Goal: Book appointment/travel/reservation

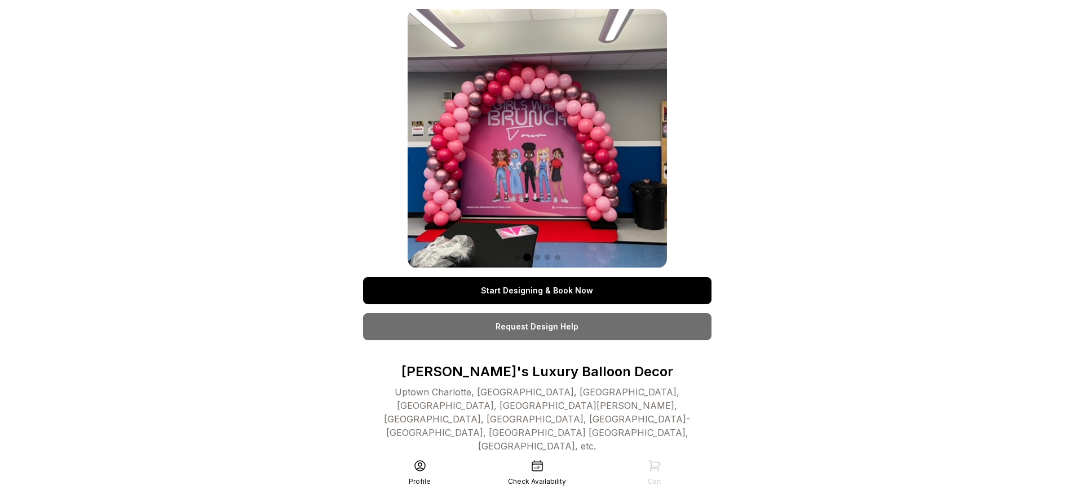
click at [537, 291] on link "Start Designing & Book Now" at bounding box center [537, 290] width 348 height 27
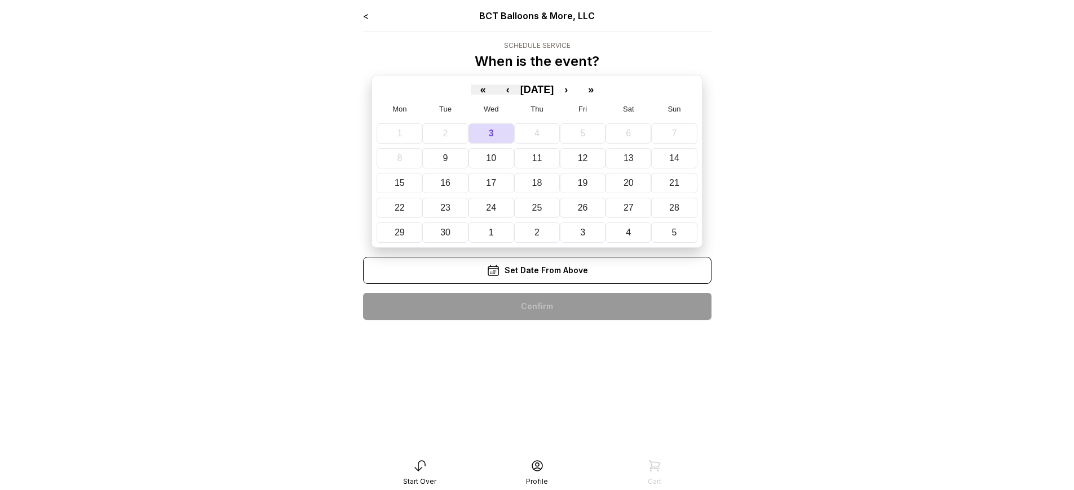
click at [537, 307] on div "< BCT Balloons & More, LLC Schedule Service When is the event? « ‹ September 20…" at bounding box center [537, 169] width 348 height 320
click at [537, 307] on div "< BCT Balloons & More, LLC Schedule Service When is the event? « ‹ [DATE] › » M…" at bounding box center [537, 169] width 348 height 320
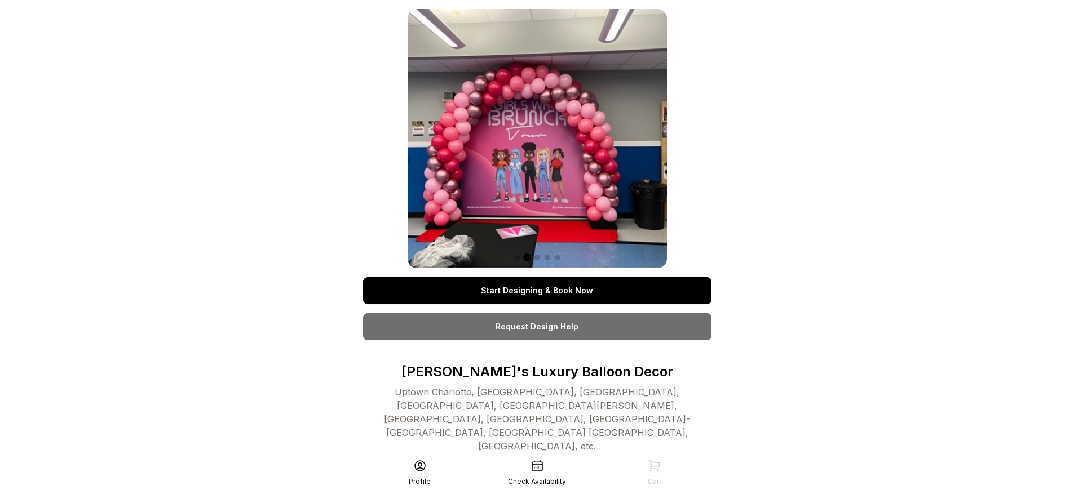
click at [537, 291] on link "Start Designing & Book Now" at bounding box center [537, 290] width 348 height 27
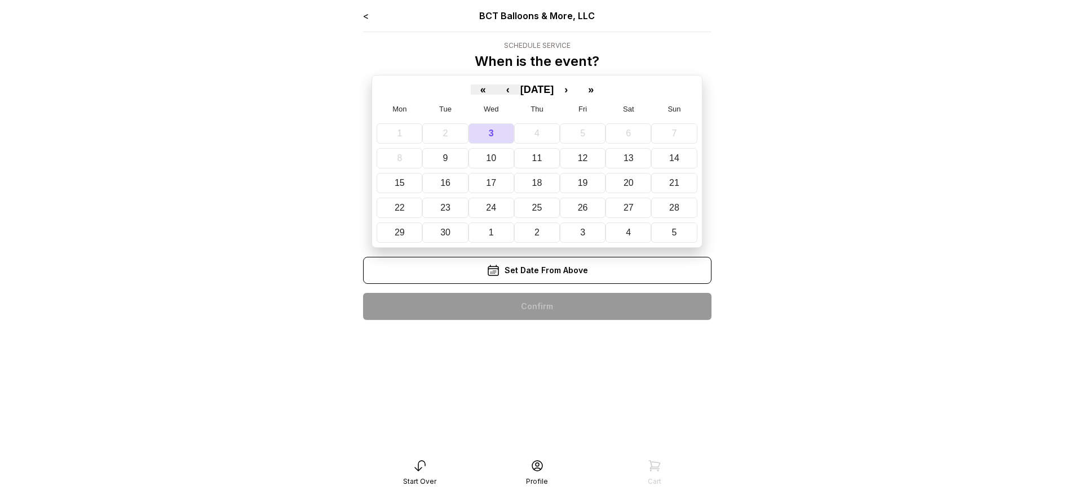
scroll to position [23, 0]
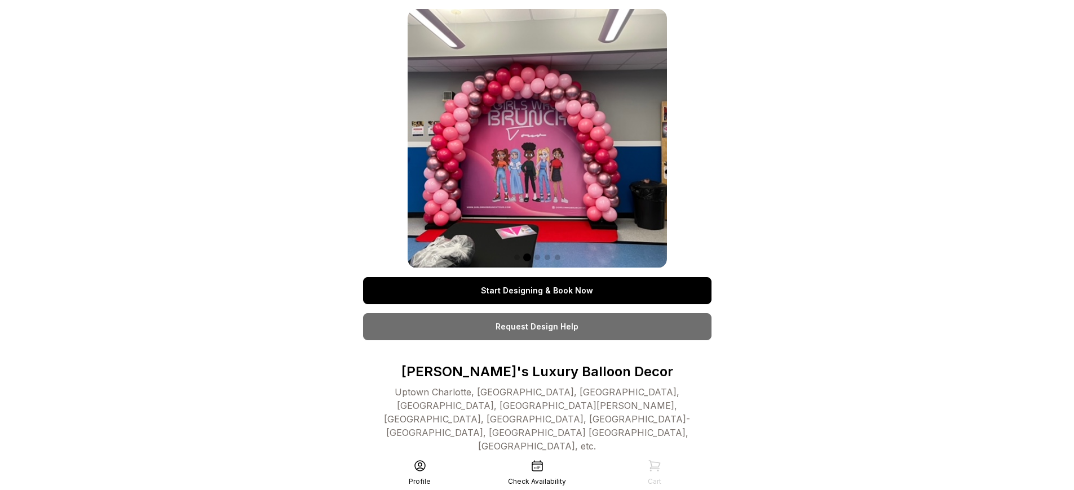
click at [537, 291] on link "Start Designing & Book Now" at bounding box center [537, 290] width 348 height 27
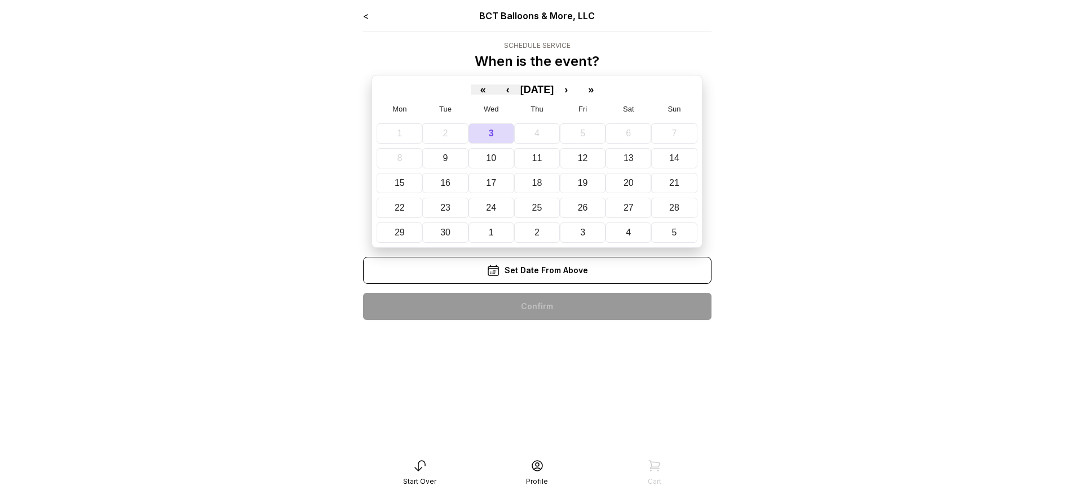
click at [537, 307] on div "< BCT Balloons & More, LLC Schedule Service When is the event? « ‹ September 20…" at bounding box center [537, 169] width 348 height 320
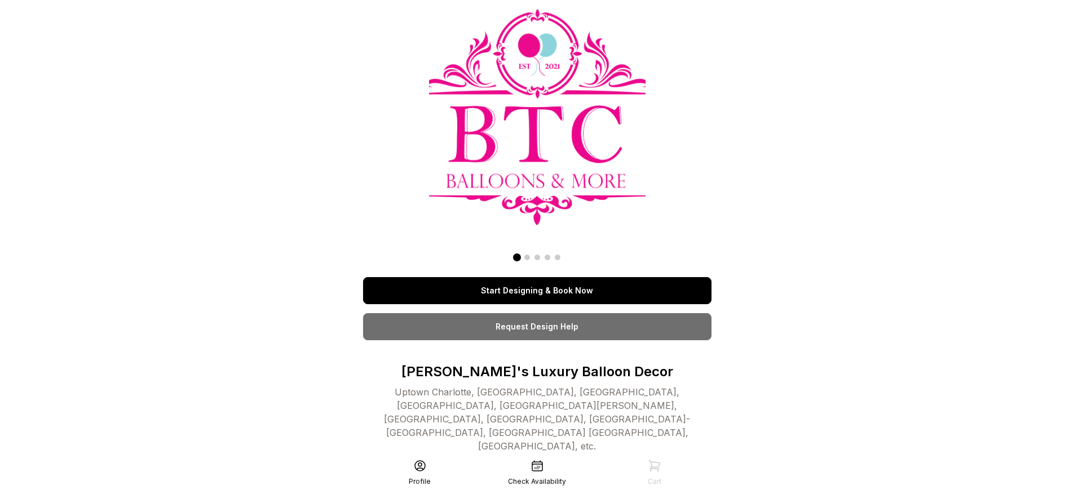
click at [537, 277] on link "Start Designing & Book Now" at bounding box center [537, 290] width 348 height 27
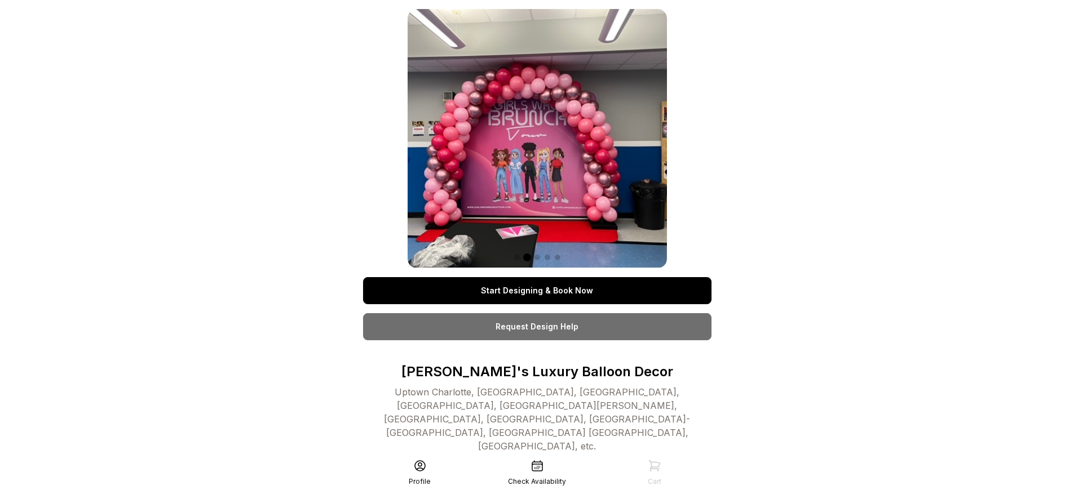
click at [537, 291] on link "Start Designing & Book Now" at bounding box center [537, 290] width 348 height 27
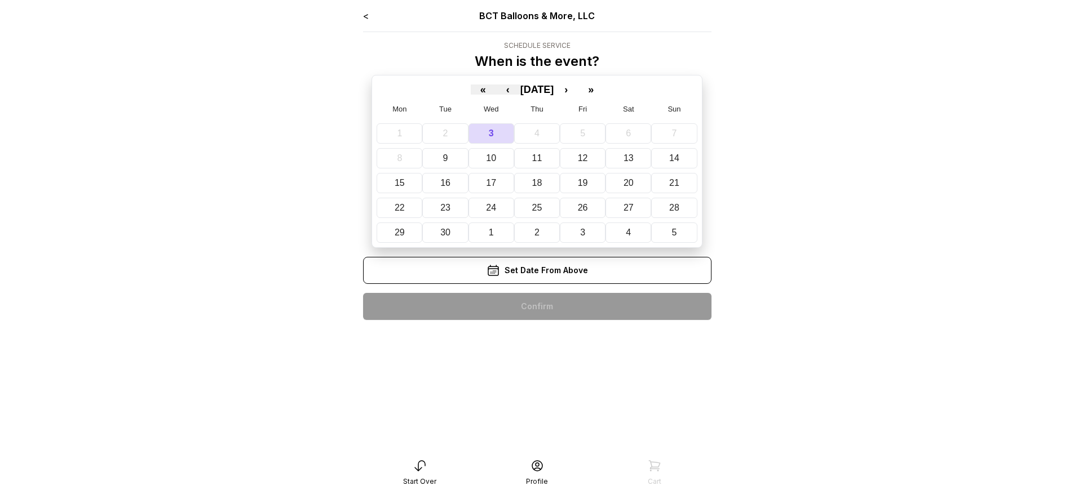
click at [537, 307] on div "< BCT Balloons & More, LLC Schedule Service When is the event? « ‹ [DATE] › » M…" at bounding box center [537, 169] width 348 height 320
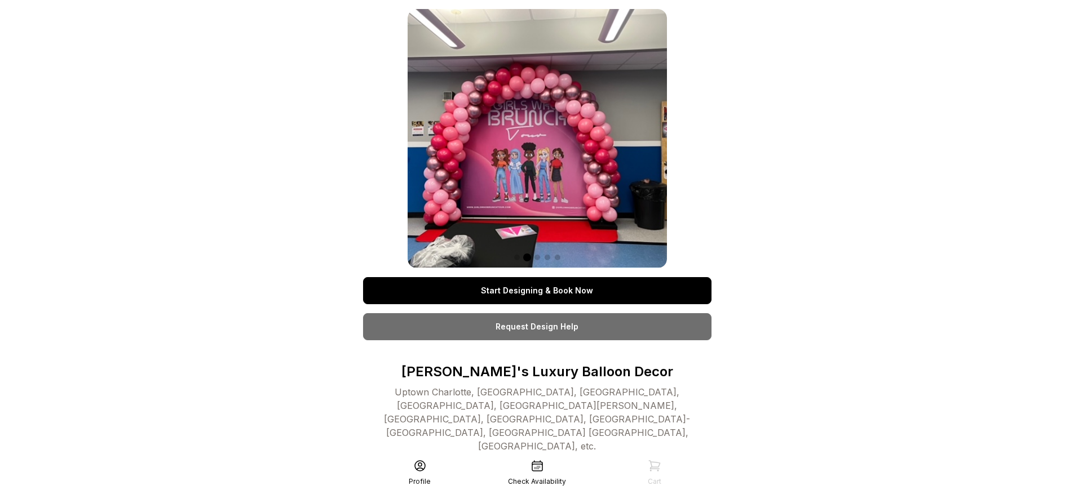
click at [537, 291] on link "Start Designing & Book Now" at bounding box center [537, 290] width 348 height 27
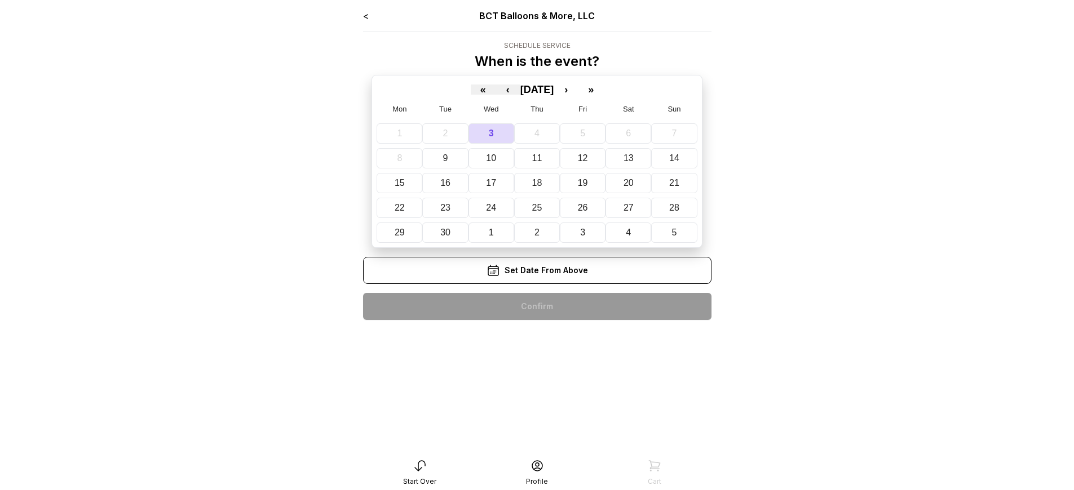
scroll to position [23, 0]
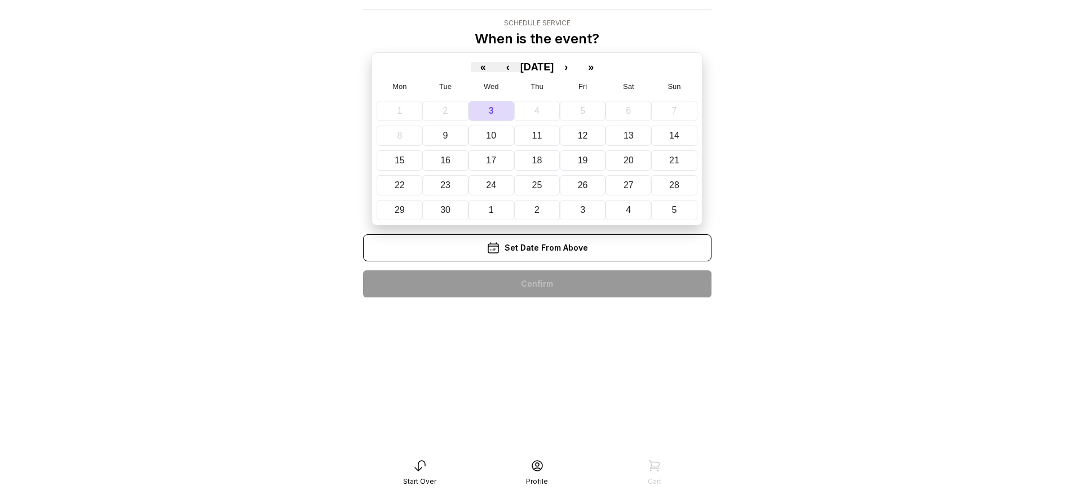
click at [537, 284] on div "< BCT Balloons & More, LLC Schedule Service When is the event? « ‹ [DATE] › » M…" at bounding box center [537, 146] width 348 height 320
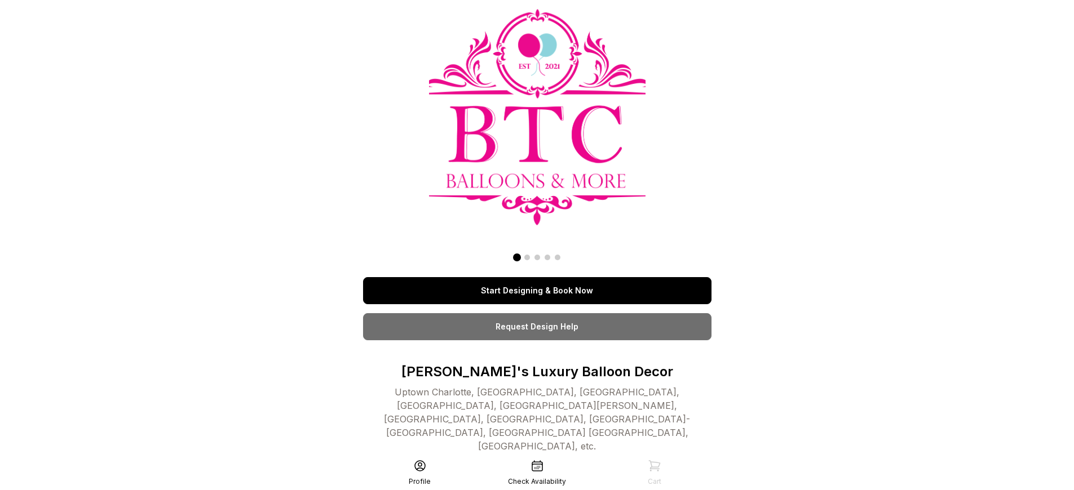
click at [537, 291] on link "Start Designing & Book Now" at bounding box center [537, 290] width 348 height 27
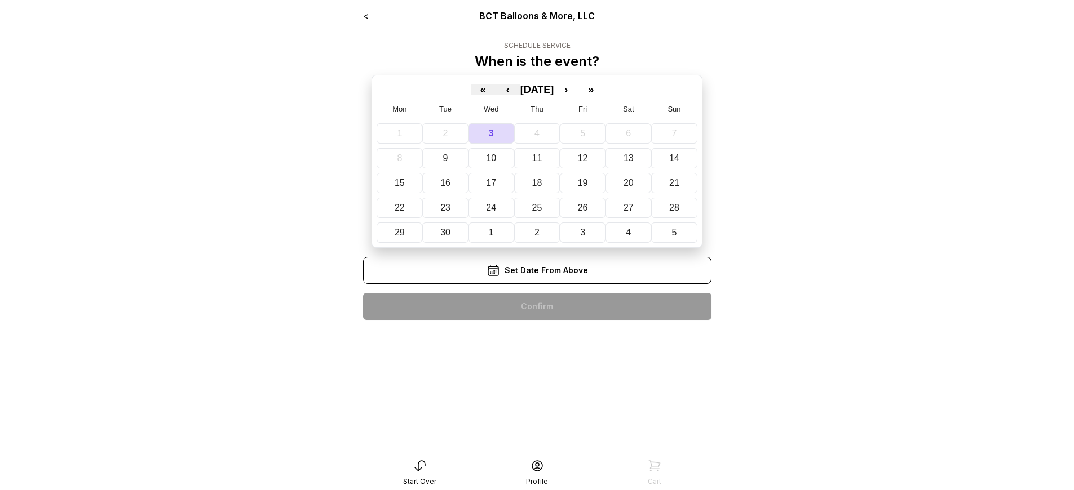
click at [537, 307] on div "< BCT Balloons & More, LLC Schedule Service When is the event? « ‹ [DATE] › » M…" at bounding box center [537, 169] width 348 height 320
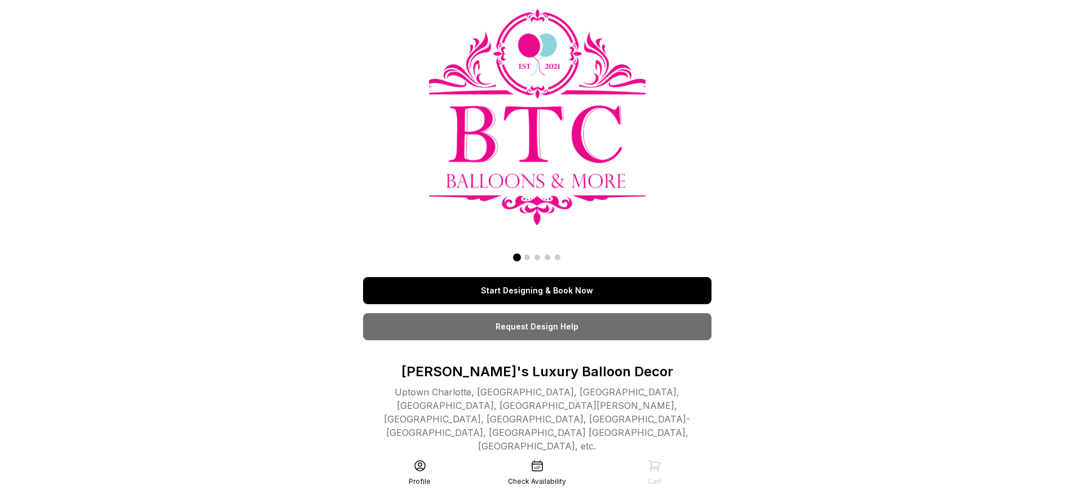
click at [537, 291] on link "Start Designing & Book Now" at bounding box center [537, 290] width 348 height 27
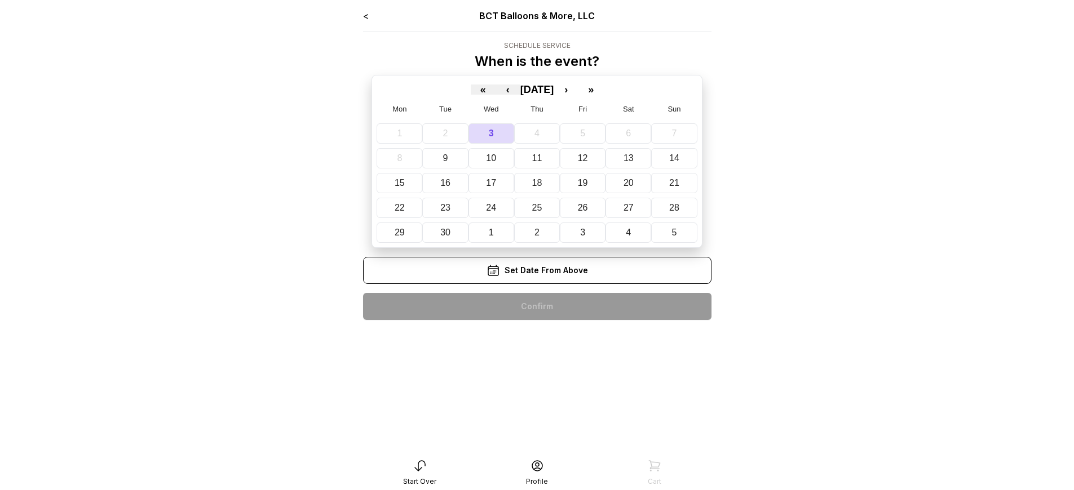
click at [537, 307] on div "< BCT Balloons & More, LLC Schedule Service When is the event? « ‹ [DATE] › » M…" at bounding box center [537, 169] width 348 height 320
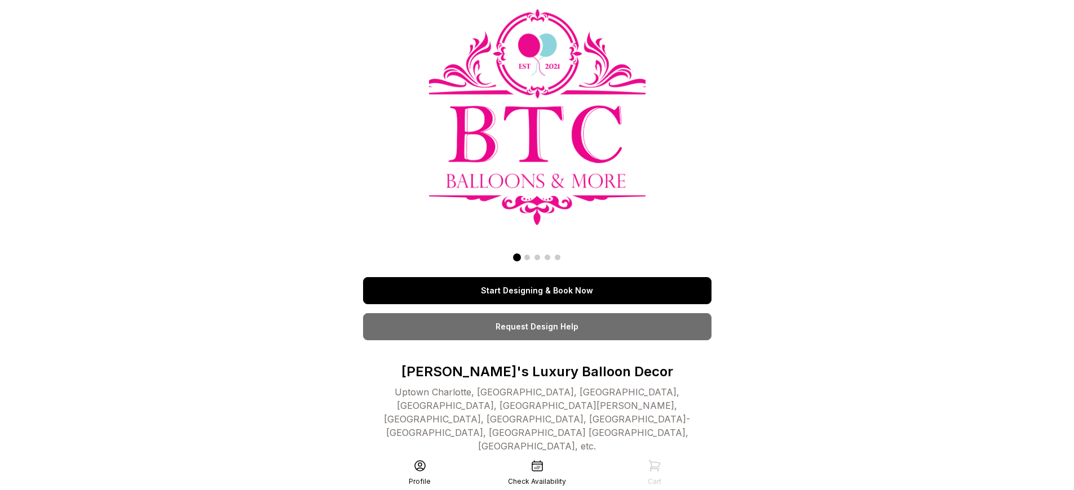
click at [537, 291] on link "Start Designing & Book Now" at bounding box center [537, 290] width 348 height 27
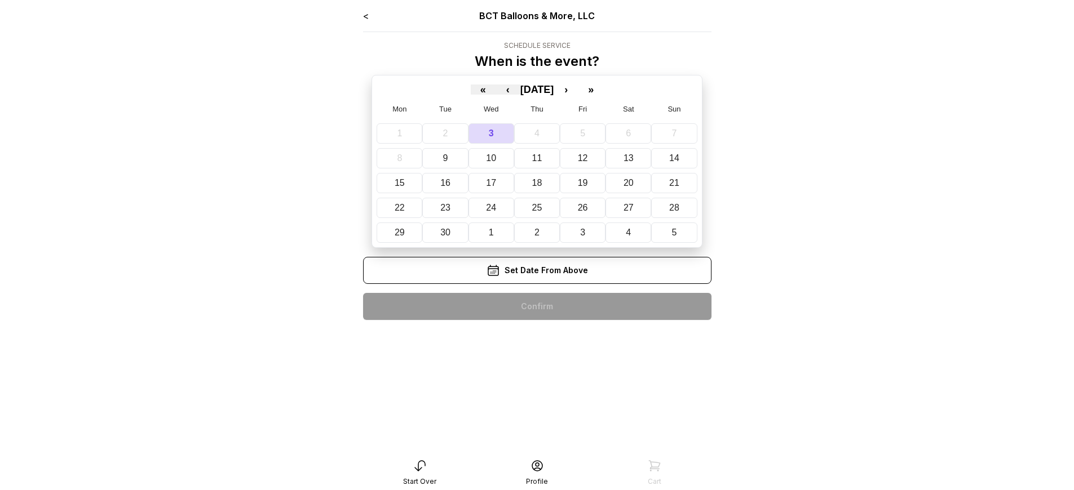
scroll to position [23, 0]
click at [537, 307] on div "< BCT Balloons & More, LLC Schedule Service When is the event? « ‹ [DATE] › » M…" at bounding box center [537, 169] width 348 height 320
click at [537, 307] on div "< BCT Balloons & More, LLC Schedule Service When is the event? « ‹ September 20…" at bounding box center [537, 169] width 348 height 320
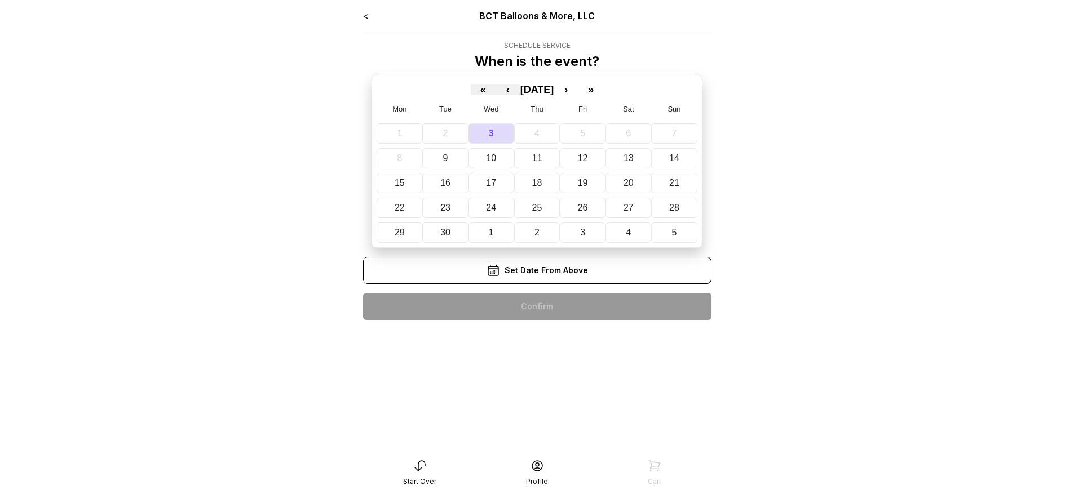
click at [537, 307] on div "< BCT Balloons & More, LLC Schedule Service When is the event? « ‹ September 20…" at bounding box center [537, 169] width 348 height 320
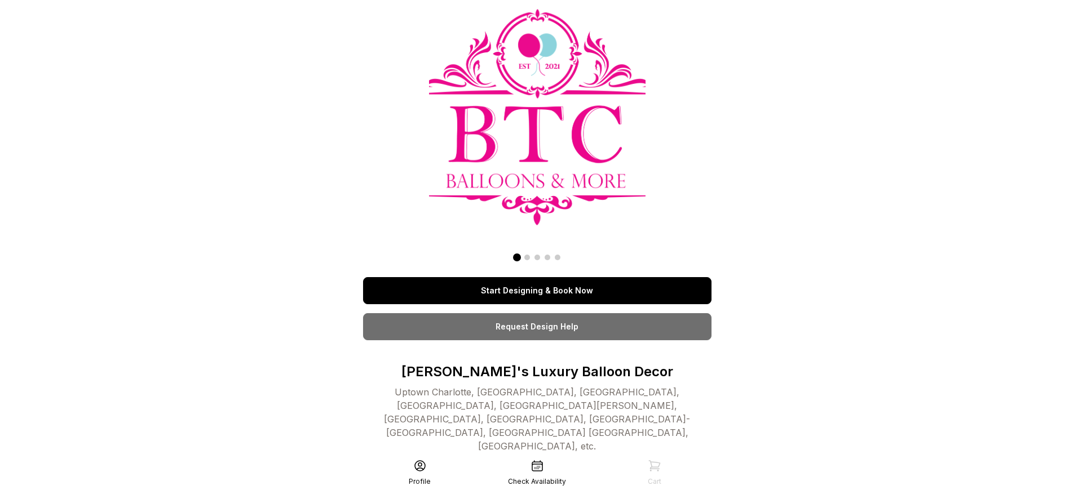
click at [537, 291] on link "Start Designing & Book Now" at bounding box center [537, 290] width 348 height 27
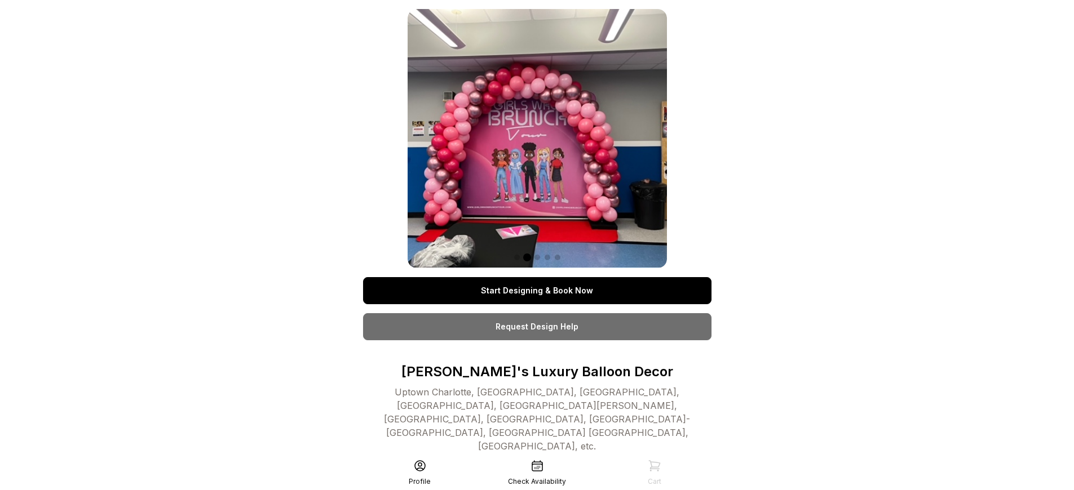
click at [537, 291] on link "Start Designing & Book Now" at bounding box center [537, 290] width 348 height 27
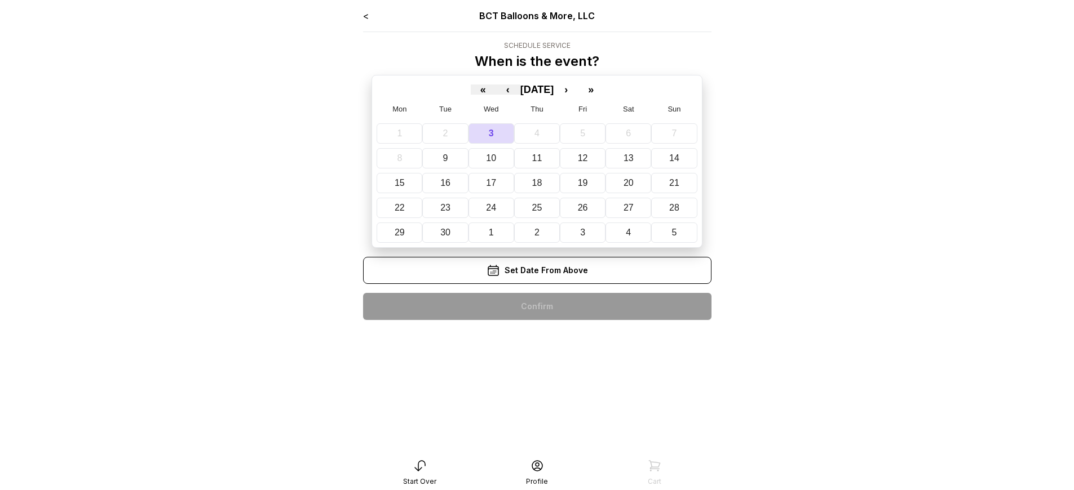
scroll to position [23, 0]
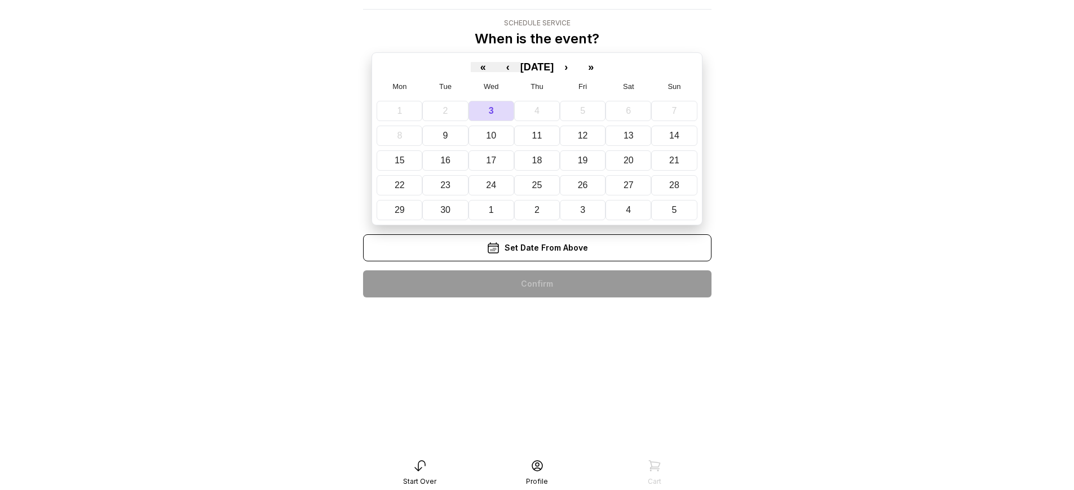
click at [537, 284] on div "< BCT Balloons & More, LLC Schedule Service When is the event? « ‹ September 20…" at bounding box center [537, 146] width 348 height 320
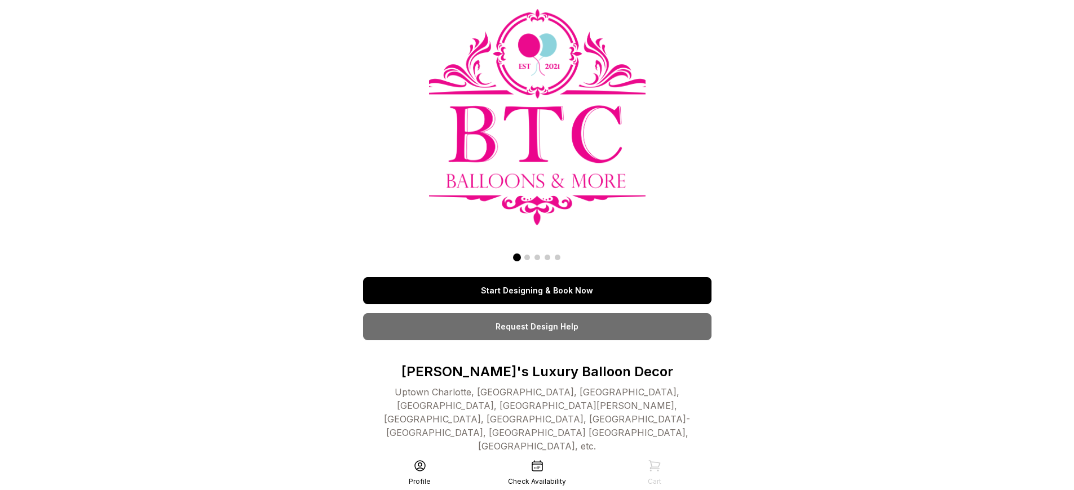
click at [537, 291] on link "Start Designing & Book Now" at bounding box center [537, 290] width 348 height 27
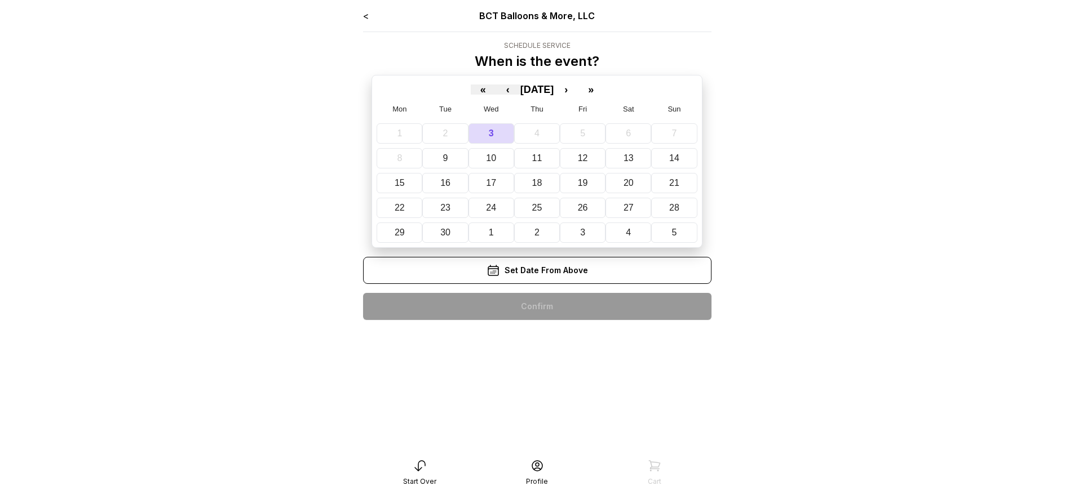
scroll to position [23, 0]
click at [537, 307] on div "< BCT Balloons & More, LLC Schedule Service When is the event? « ‹ September 20…" at bounding box center [537, 169] width 348 height 320
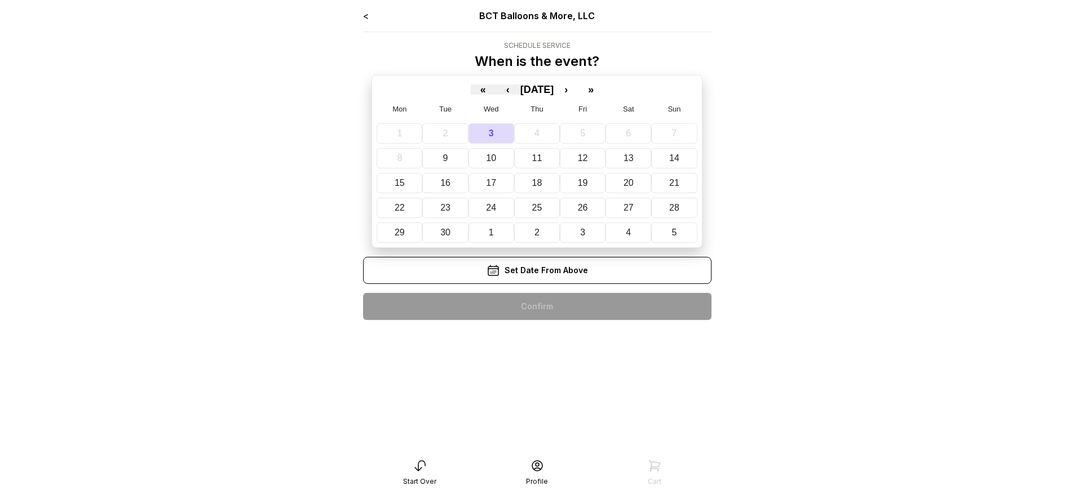
click at [537, 307] on div "< BCT Balloons & More, LLC Schedule Service When is the event? « ‹ [DATE] › » M…" at bounding box center [537, 169] width 348 height 320
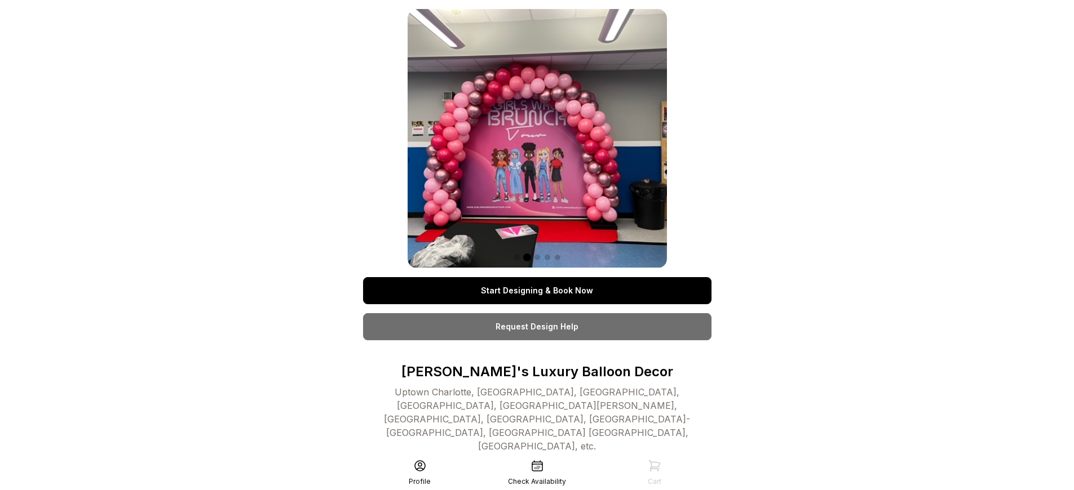
click at [537, 291] on link "Start Designing & Book Now" at bounding box center [537, 290] width 348 height 27
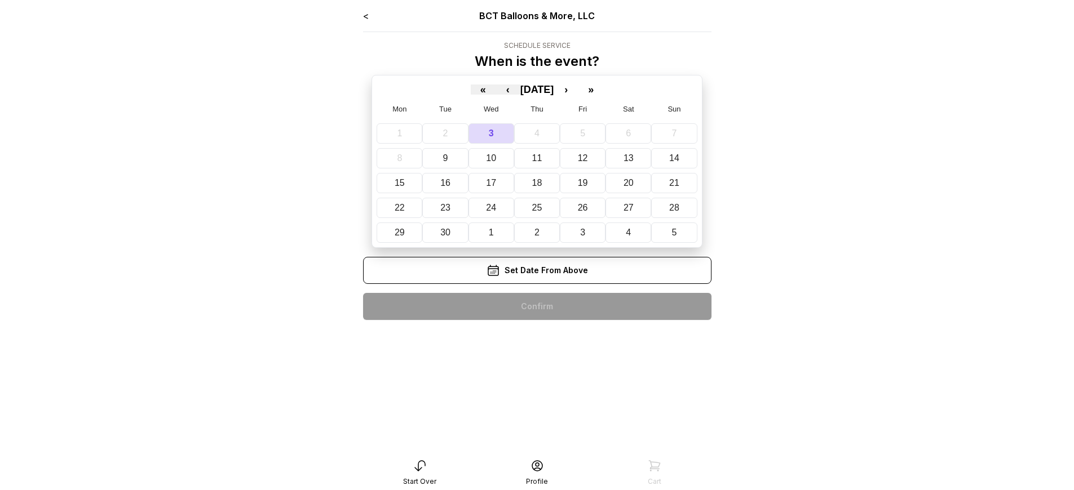
scroll to position [23, 0]
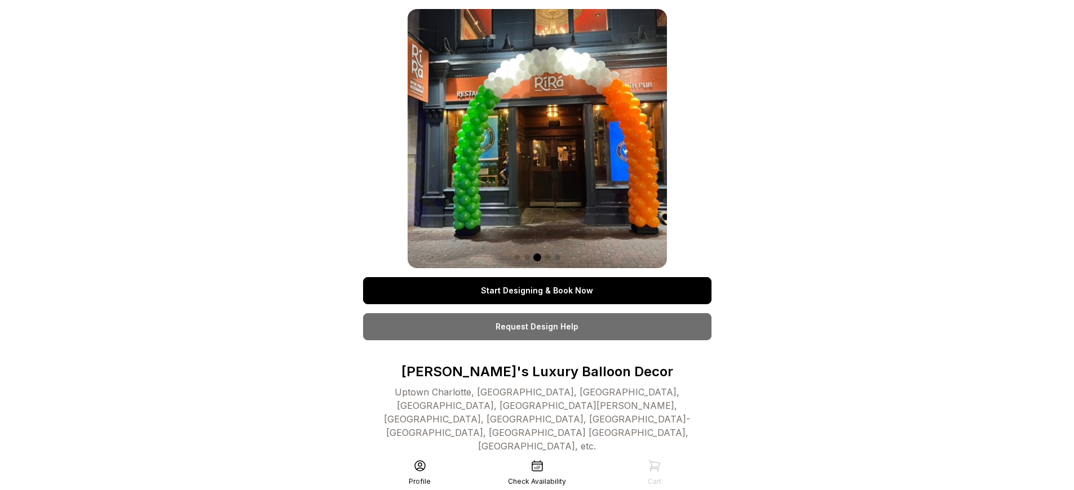
click at [537, 291] on link "Start Designing & Book Now" at bounding box center [537, 290] width 348 height 27
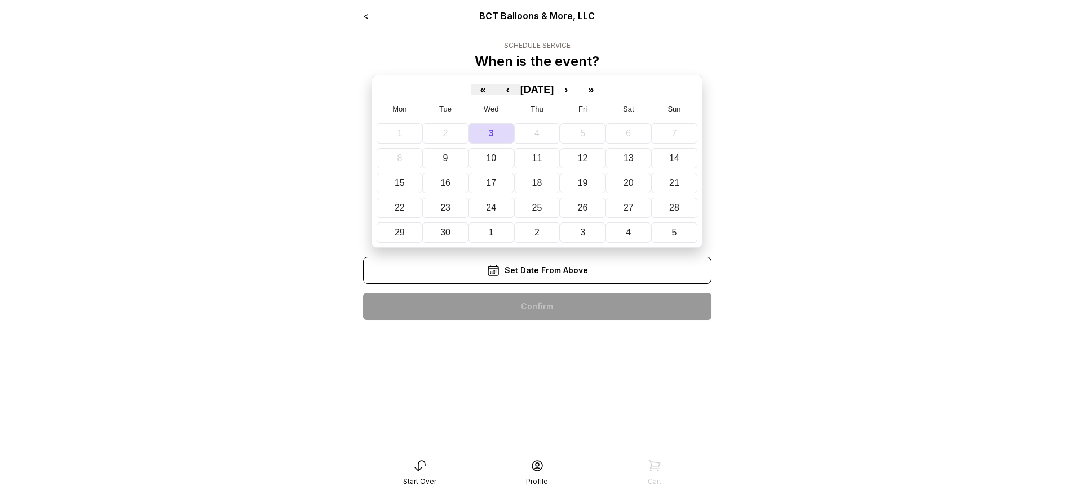
scroll to position [23, 0]
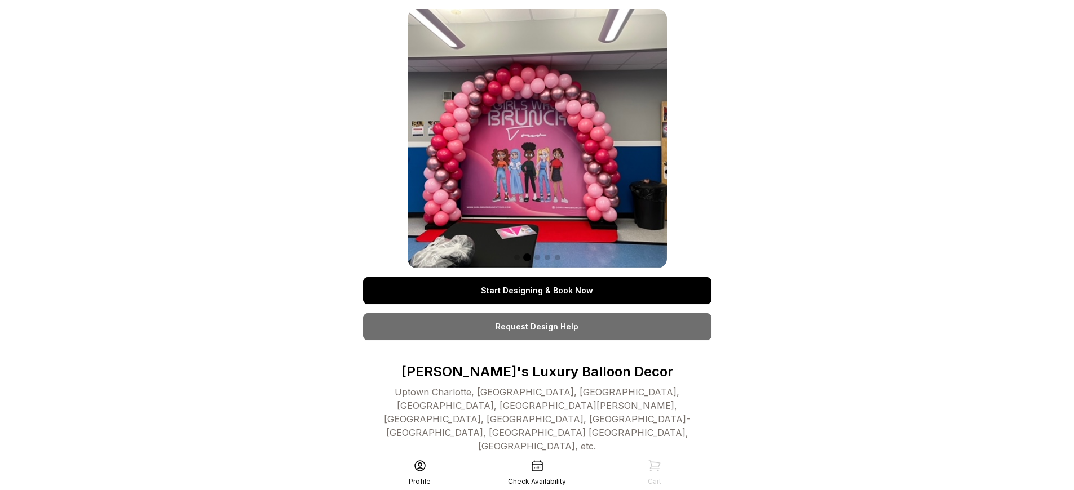
click at [537, 291] on link "Start Designing & Book Now" at bounding box center [537, 290] width 348 height 27
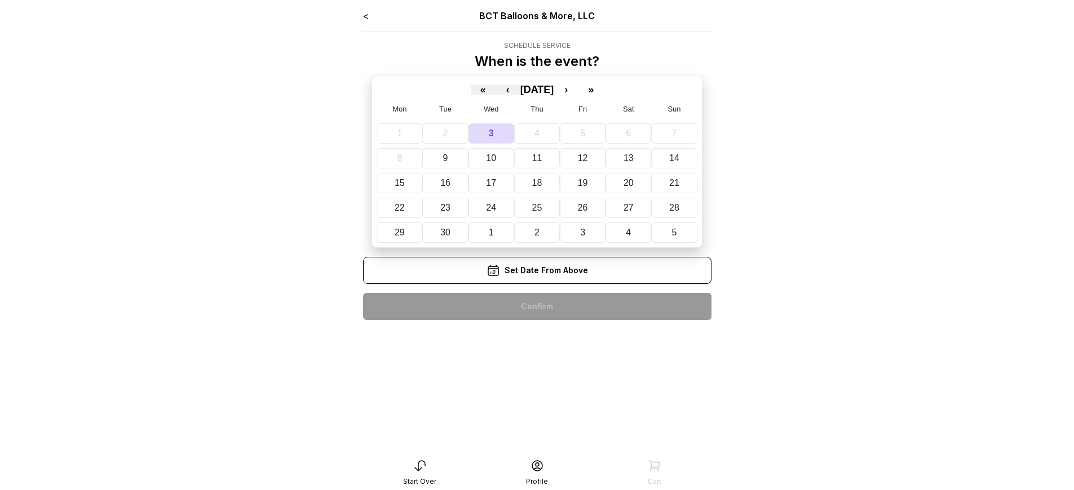
click at [537, 307] on div "< BCT Balloons & More, LLC Schedule Service When is the event? « ‹ [DATE] › » M…" at bounding box center [537, 169] width 348 height 320
click at [537, 307] on div "< BCT Balloons & More, LLC Schedule Service When is the event? « ‹ September 20…" at bounding box center [537, 169] width 348 height 320
click at [537, 307] on div "< BCT Balloons & More, LLC Schedule Service When is the event? « ‹ [DATE] › » M…" at bounding box center [537, 169] width 348 height 320
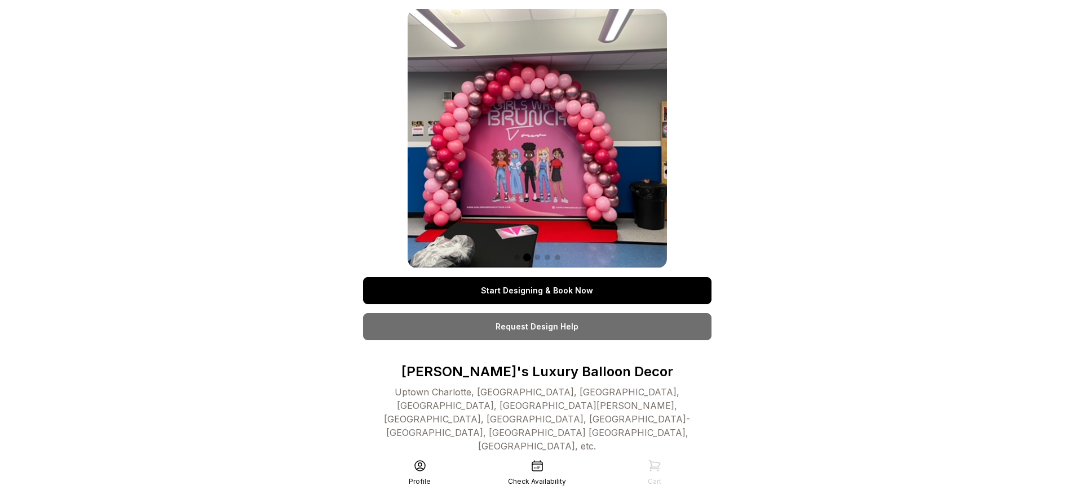
click at [537, 291] on link "Start Designing & Book Now" at bounding box center [537, 290] width 348 height 27
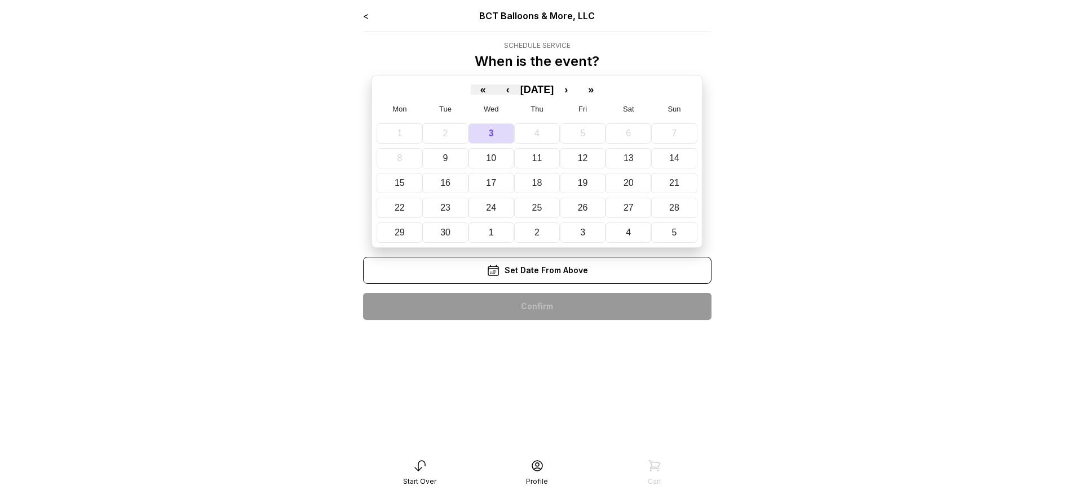
scroll to position [23, 0]
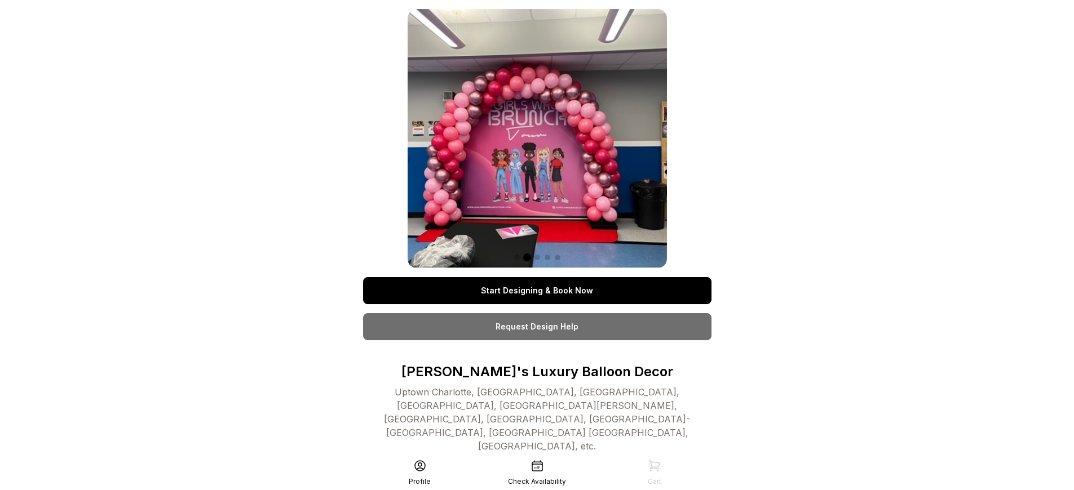
click at [537, 291] on link "Start Designing & Book Now" at bounding box center [537, 290] width 348 height 27
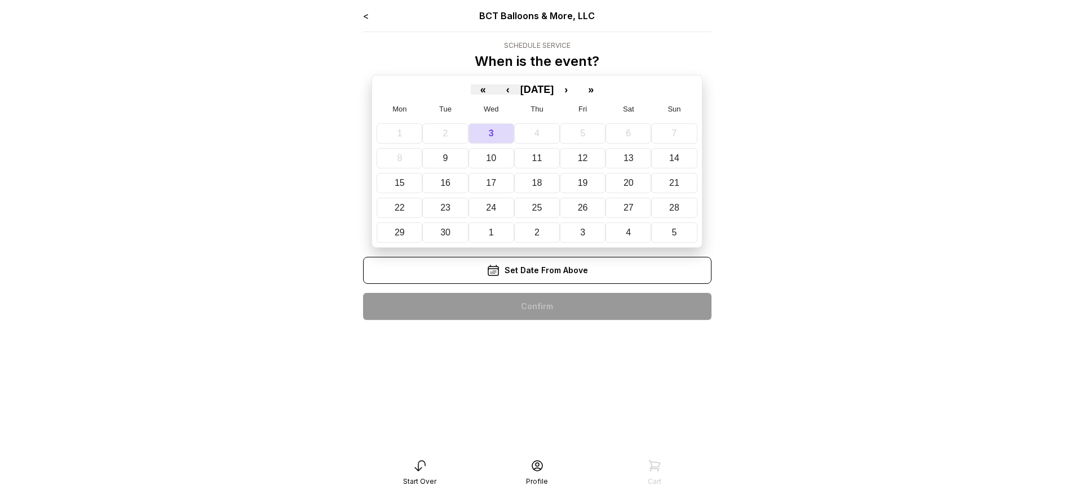
click at [537, 307] on div "< BCT Balloons & More, LLC Schedule Service When is the event? « ‹ [DATE] › » M…" at bounding box center [537, 169] width 348 height 320
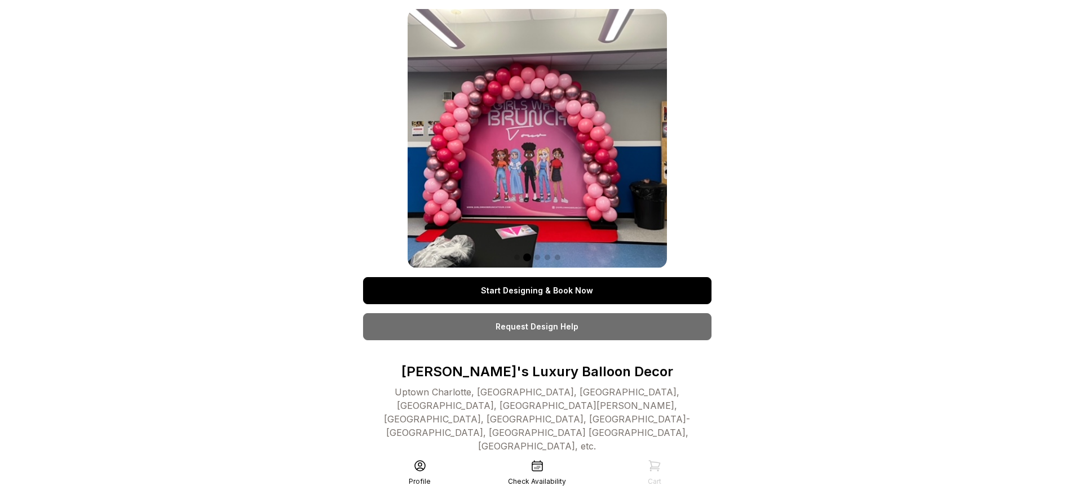
click at [537, 291] on link "Start Designing & Book Now" at bounding box center [537, 290] width 348 height 27
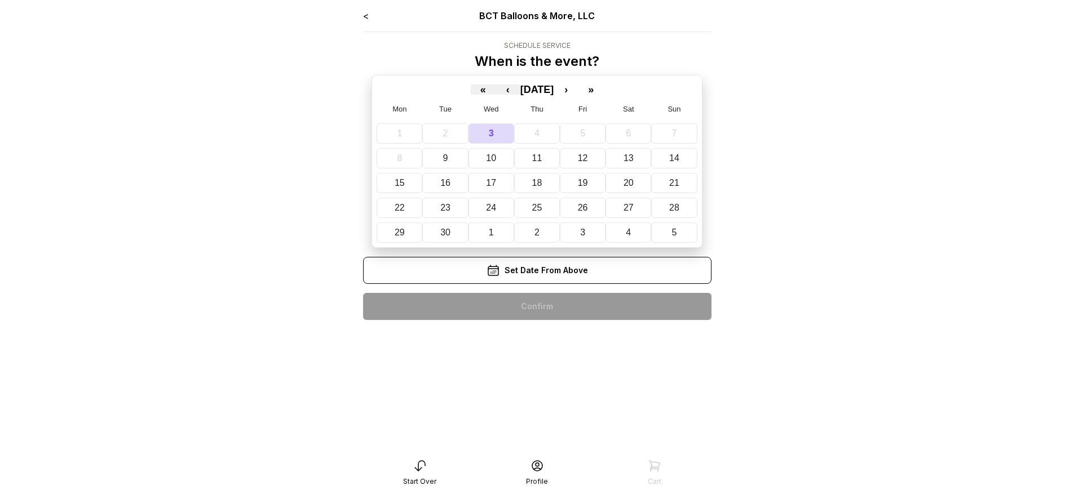
click at [537, 307] on div "< BCT Balloons & More, LLC Schedule Service When is the event? « ‹ [DATE] › » M…" at bounding box center [537, 169] width 348 height 320
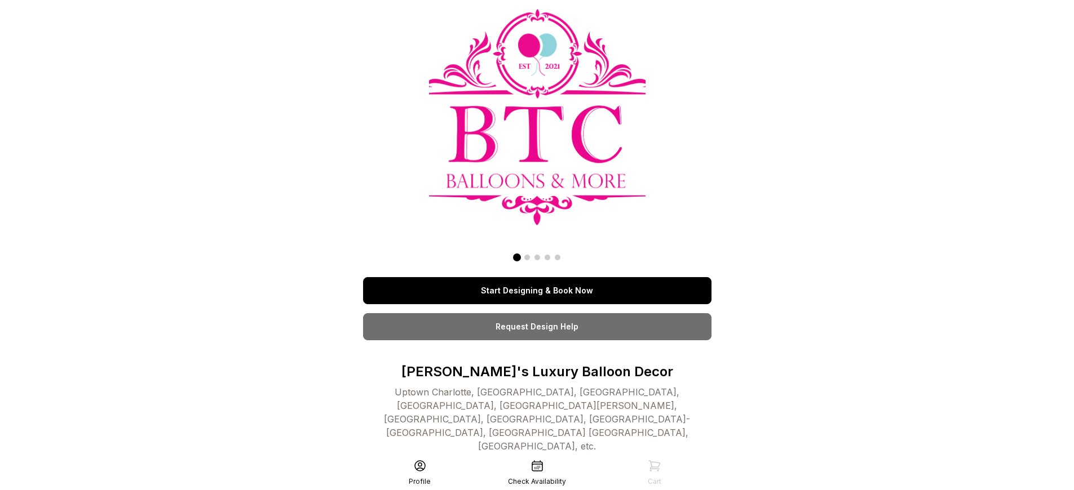
click at [537, 291] on link "Start Designing & Book Now" at bounding box center [537, 290] width 348 height 27
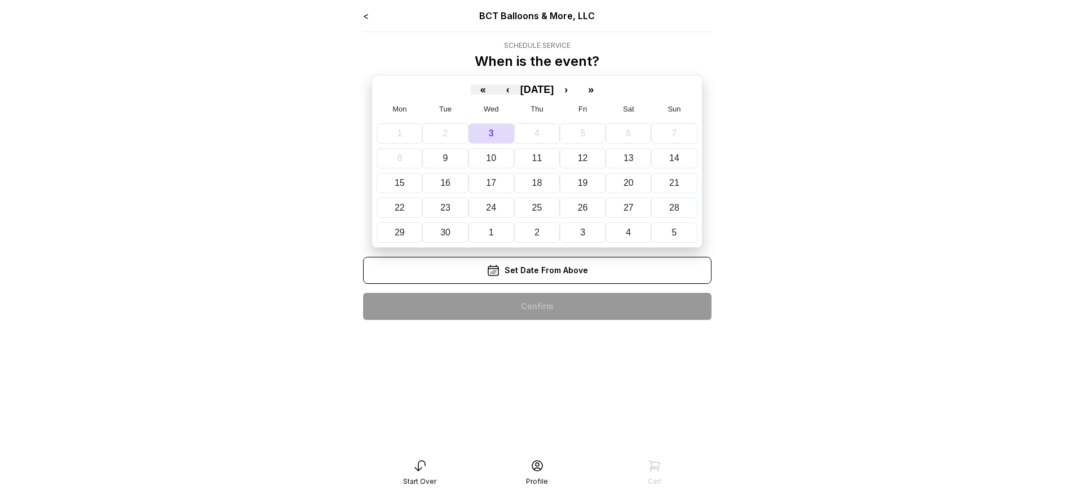
scroll to position [23, 0]
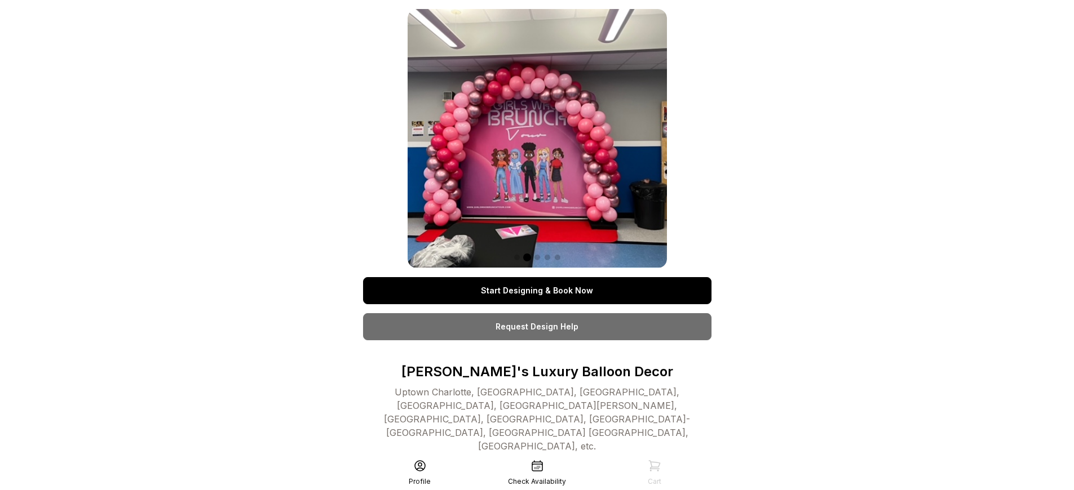
click at [537, 291] on link "Start Designing & Book Now" at bounding box center [537, 290] width 348 height 27
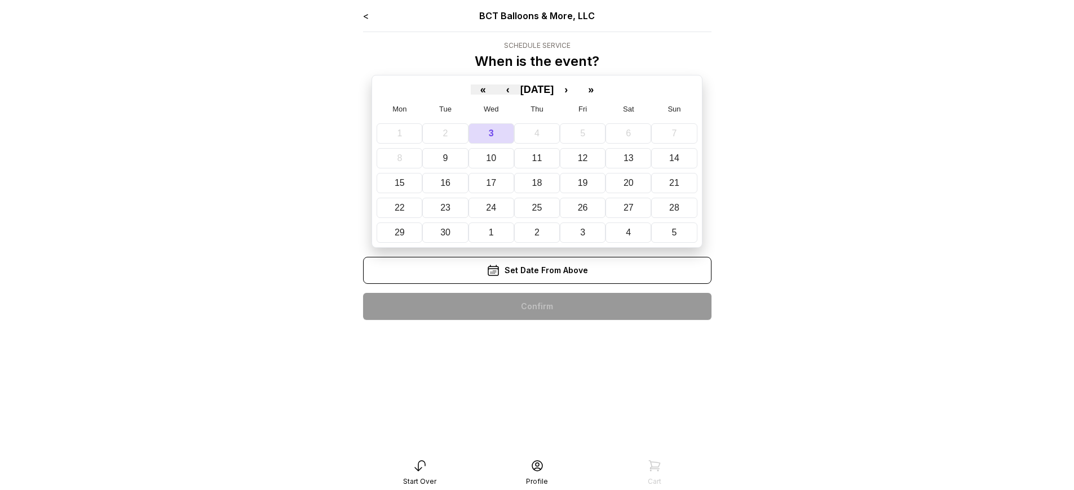
click at [537, 307] on div "< BCT Balloons & More, LLC Schedule Service When is the event? « ‹ [DATE] › » M…" at bounding box center [537, 169] width 348 height 320
click at [537, 307] on div "< BCT Balloons & More, LLC Schedule Service When is the event? « ‹ September 20…" at bounding box center [537, 169] width 348 height 320
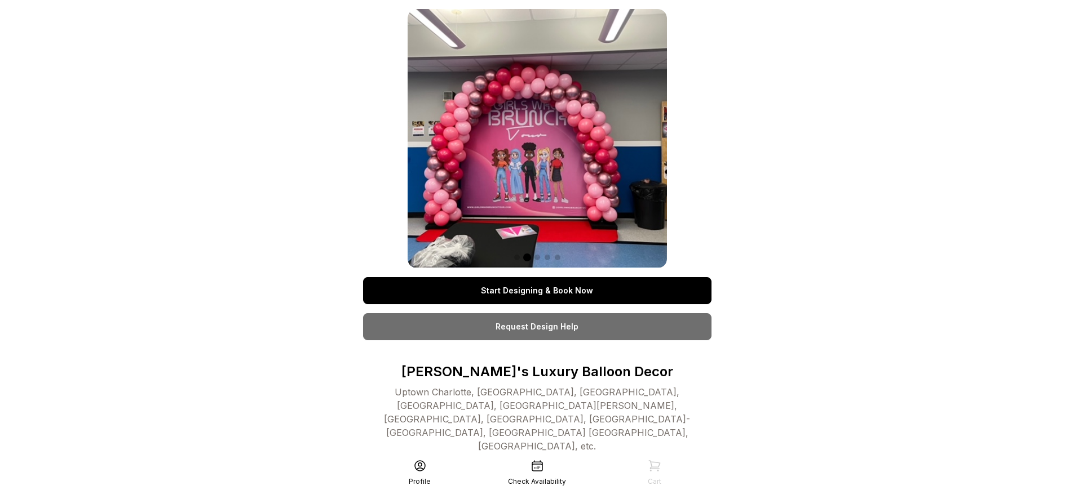
click at [537, 277] on link "Start Designing & Book Now" at bounding box center [537, 290] width 348 height 27
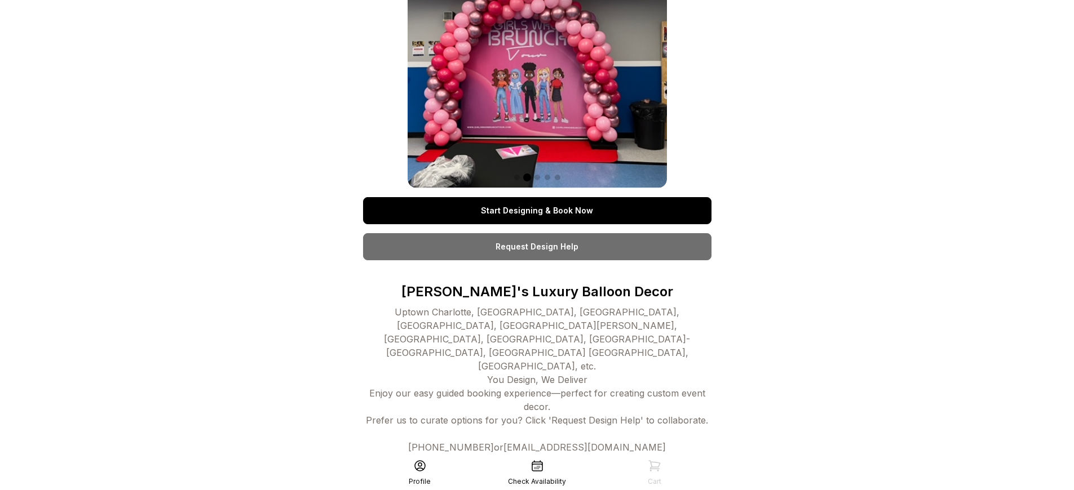
click at [537, 211] on link "Start Designing & Book Now" at bounding box center [537, 210] width 348 height 27
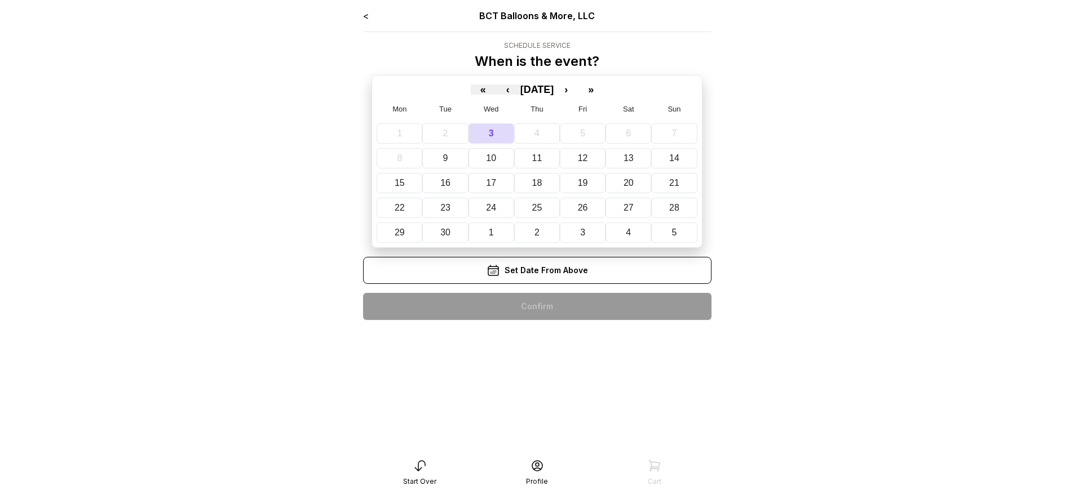
scroll to position [23, 0]
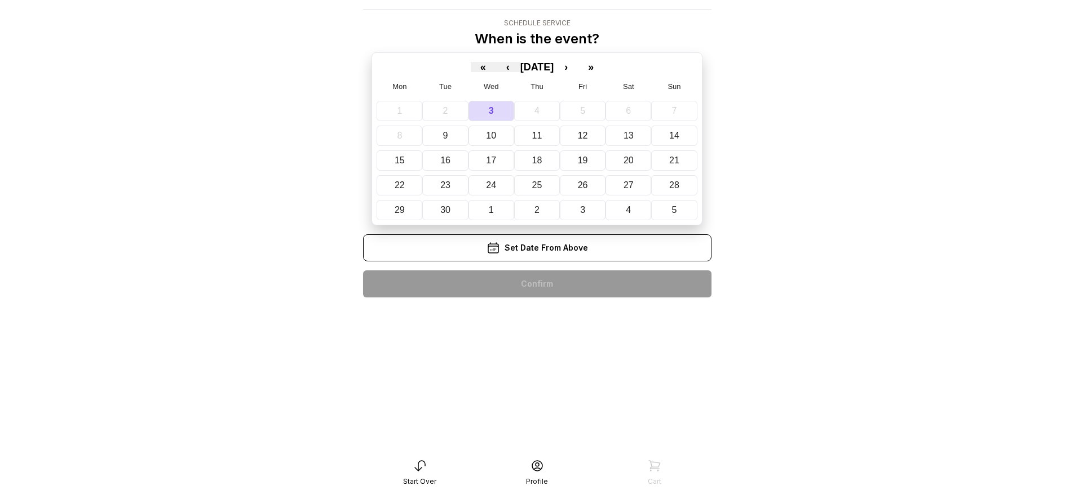
click at [537, 284] on div "< BCT Balloons & More, LLC Schedule Service When is the event? « ‹ September 20…" at bounding box center [537, 146] width 348 height 320
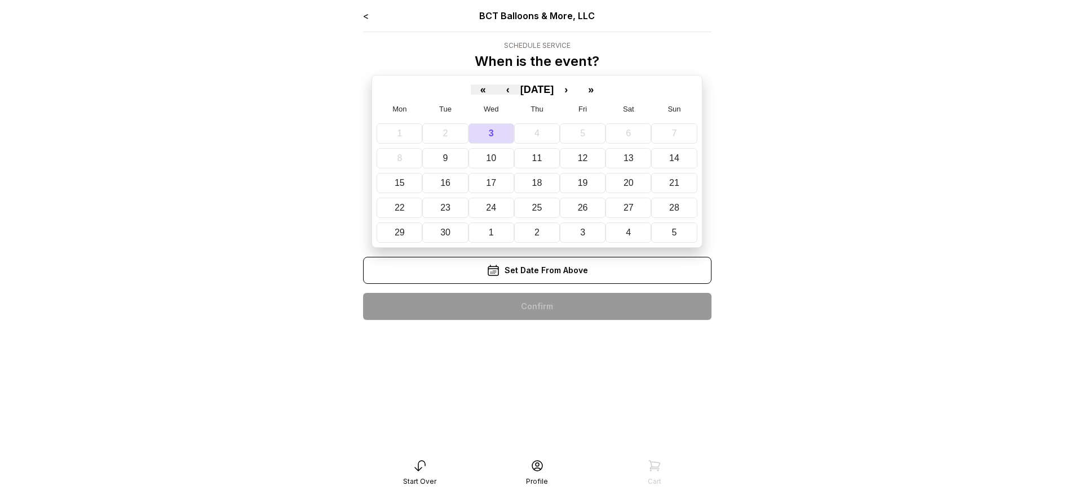
scroll to position [23, 0]
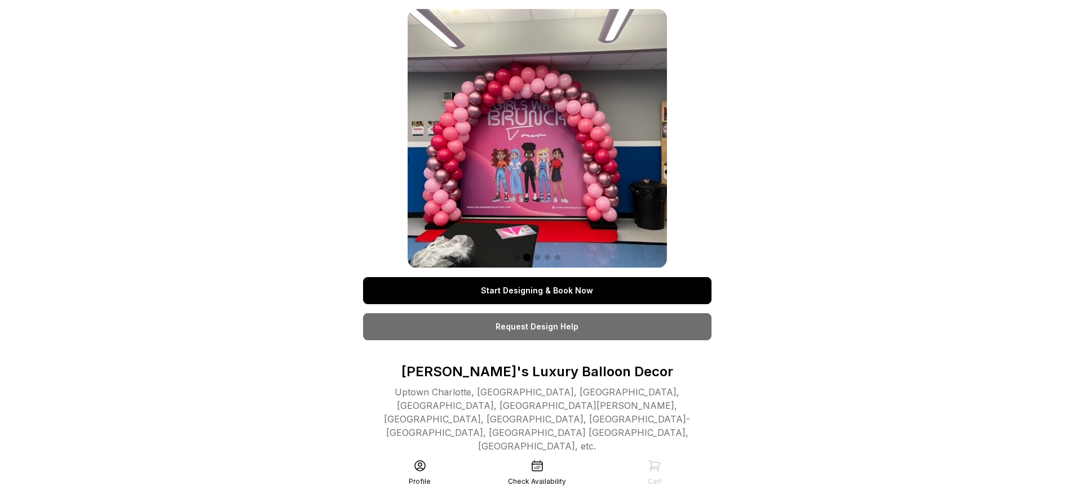
click at [537, 277] on link "Start Designing & Book Now" at bounding box center [537, 290] width 348 height 27
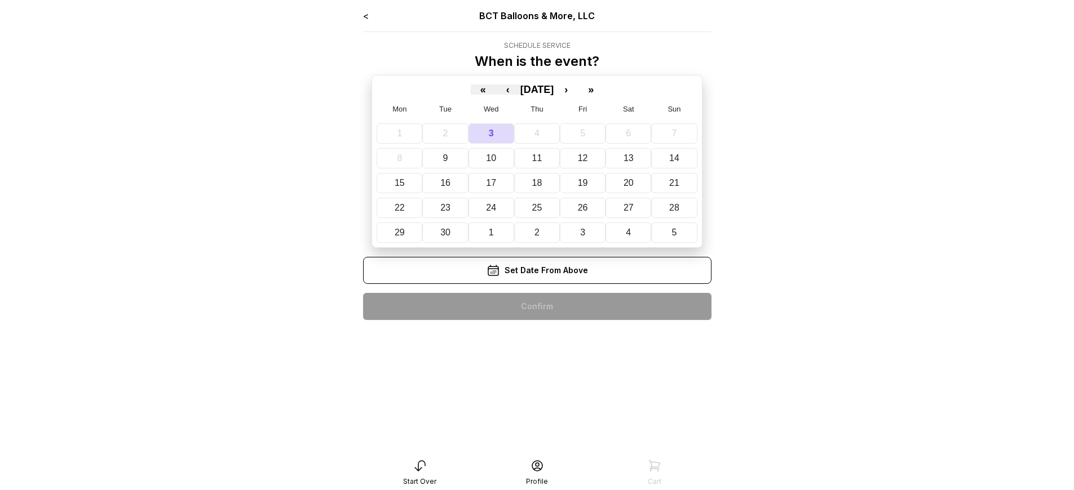
scroll to position [23, 0]
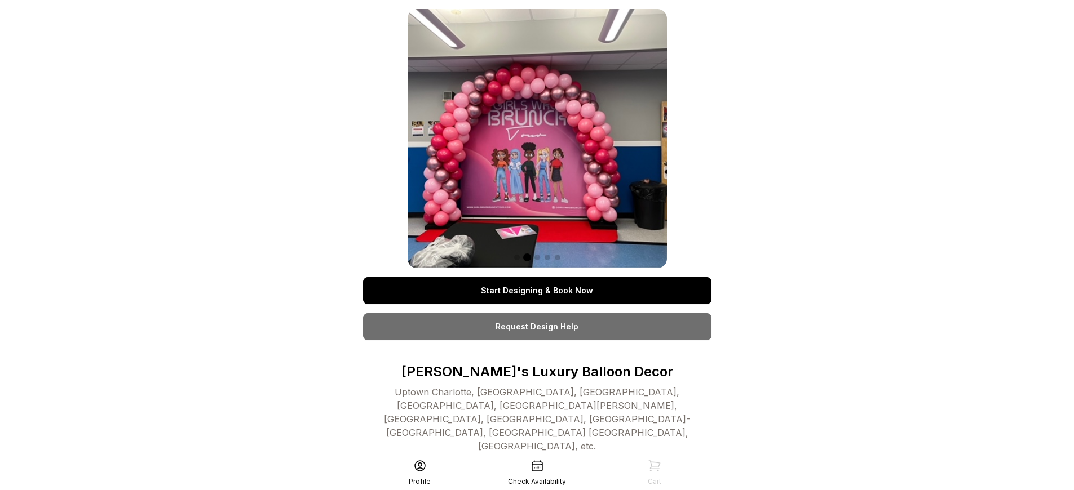
click at [537, 291] on link "Start Designing & Book Now" at bounding box center [537, 290] width 348 height 27
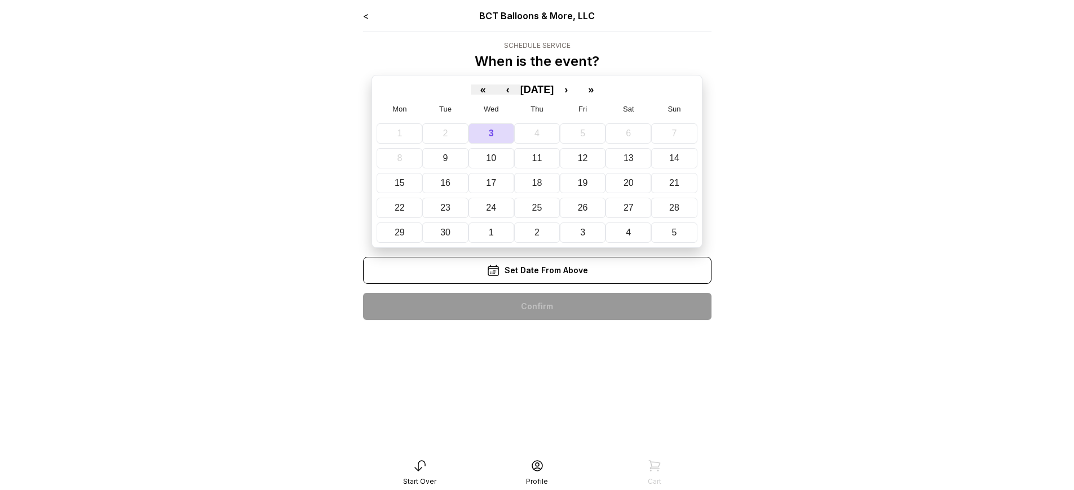
scroll to position [23, 0]
click at [537, 307] on div "< BCT Balloons & More, LLC Schedule Service When is the event? « ‹ September 20…" at bounding box center [537, 169] width 348 height 320
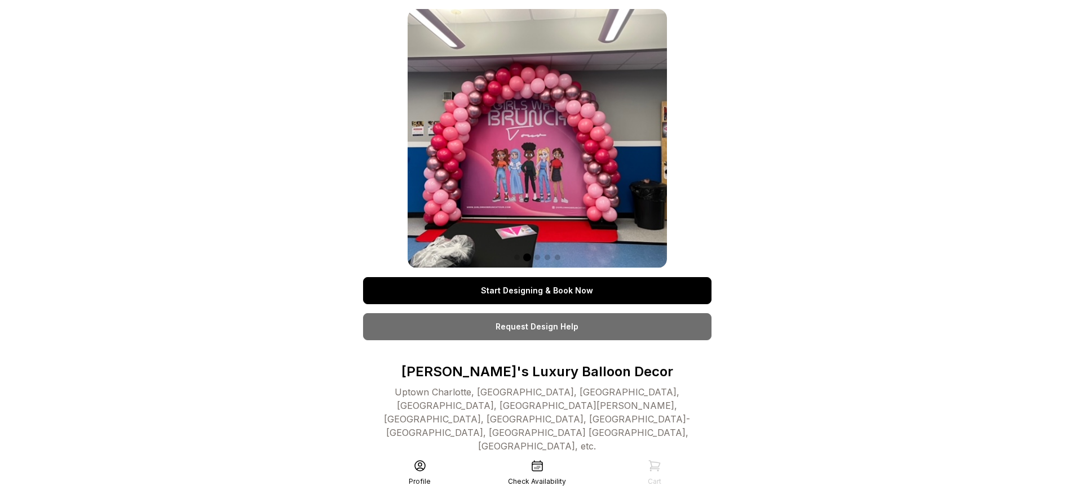
click at [537, 291] on link "Start Designing & Book Now" at bounding box center [537, 290] width 348 height 27
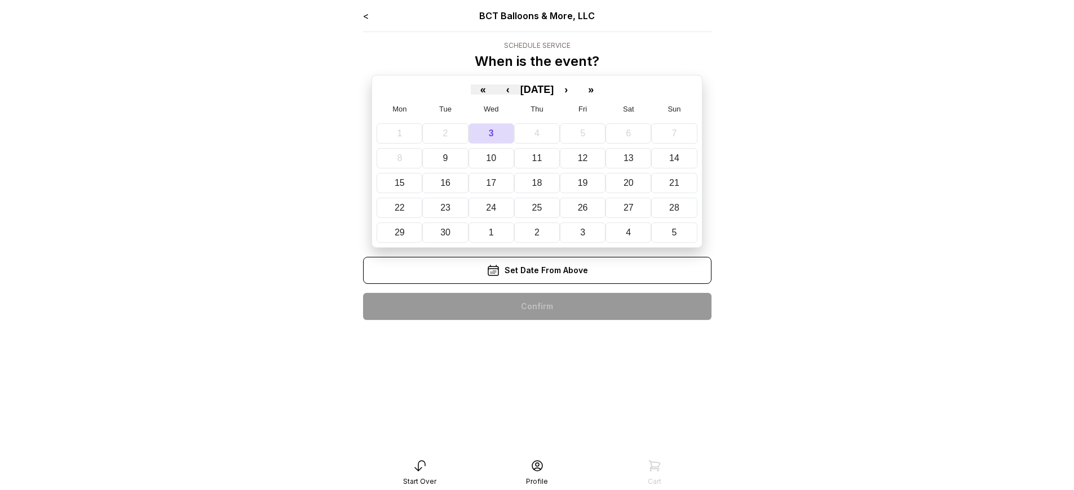
click at [537, 307] on div "< BCT Balloons & More, LLC Schedule Service When is the event? « ‹ [DATE] › » M…" at bounding box center [537, 169] width 348 height 320
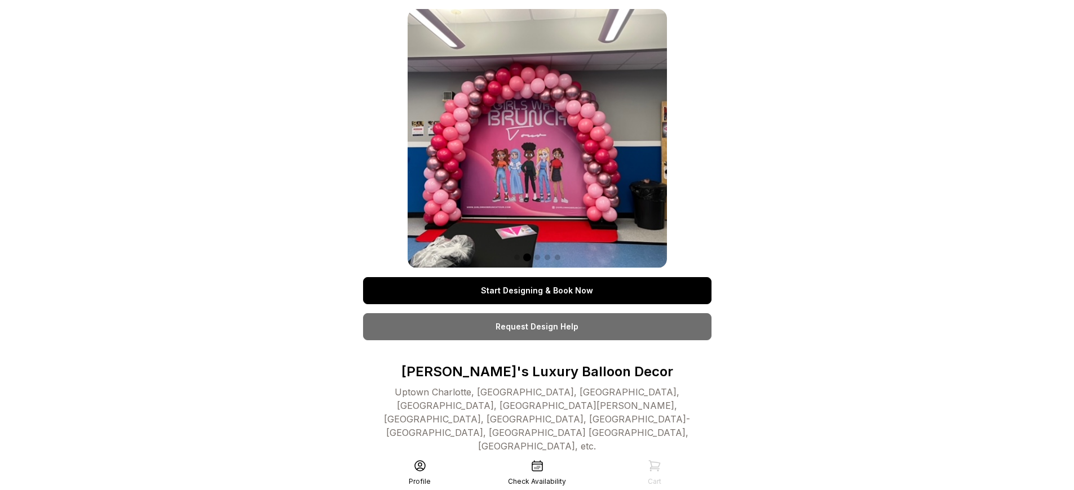
click at [537, 291] on link "Start Designing & Book Now" at bounding box center [537, 290] width 348 height 27
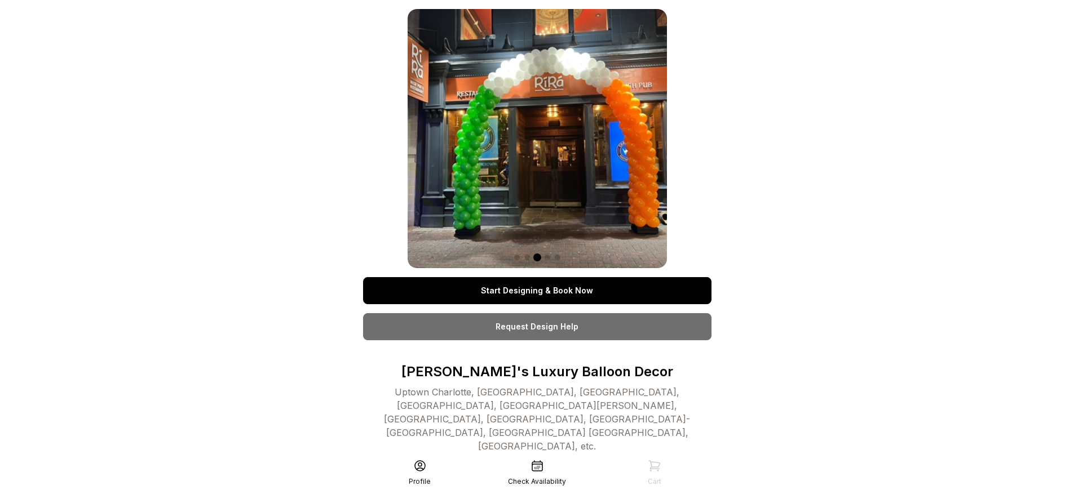
click at [537, 291] on link "Start Designing & Book Now" at bounding box center [537, 290] width 348 height 27
